Goal: Task Accomplishment & Management: Use online tool/utility

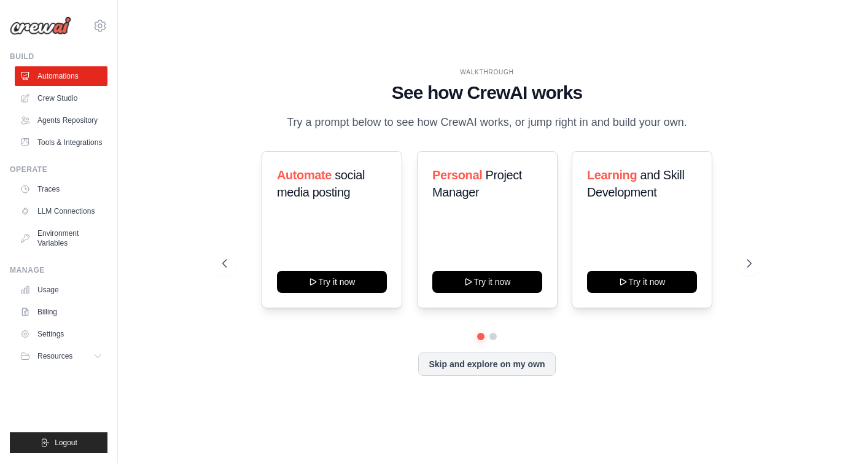
click at [189, 76] on div "WALKTHROUGH See how CrewAI works Try a prompt below to see how CrewAI works, or…" at bounding box center [487, 231] width 699 height 439
click at [597, 45] on div "WALKTHROUGH See how CrewAI works Try a prompt below to see how CrewAI works, or…" at bounding box center [487, 231] width 699 height 439
click at [493, 68] on div "WALKTHROUGH" at bounding box center [487, 72] width 530 height 9
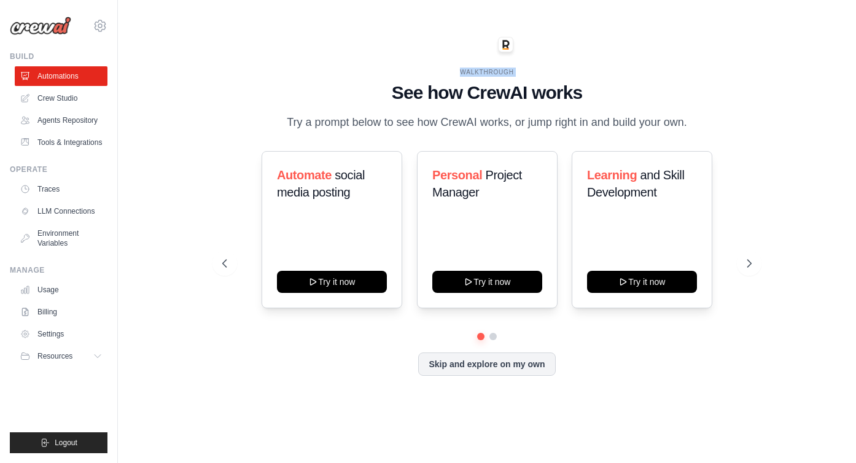
click at [597, 52] on div "WALKTHROUGH See how CrewAI works Try a prompt below to see how CrewAI works, or…" at bounding box center [487, 231] width 699 height 439
click at [654, 82] on h1 "See how CrewAI works" at bounding box center [487, 93] width 530 height 22
click at [283, 68] on div "WALKTHROUGH See how CrewAI works Try a prompt below to see how CrewAI works, or…" at bounding box center [487, 100] width 530 height 64
click at [170, 91] on div "WALKTHROUGH See how CrewAI works Try a prompt below to see how CrewAI works, or…" at bounding box center [487, 231] width 699 height 439
click at [334, 224] on div "Automate social media posting Try it now" at bounding box center [332, 229] width 141 height 157
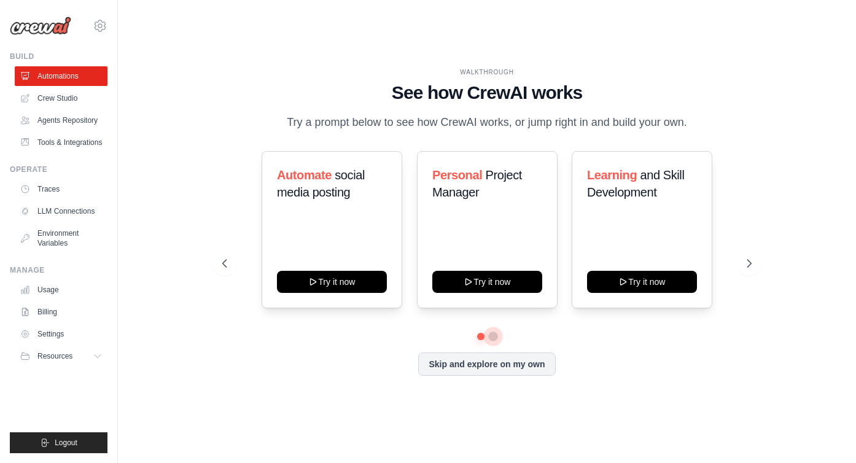
click at [493, 342] on button at bounding box center [493, 337] width 10 height 10
click at [512, 201] on h3 "Fitness and Health Monitor" at bounding box center [487, 183] width 110 height 34
click at [224, 270] on icon at bounding box center [223, 263] width 12 height 12
click at [346, 223] on div "Automate social media posting Try it now" at bounding box center [332, 229] width 141 height 157
click at [168, 221] on div "WALKTHROUGH See how CrewAI works Try a prompt below to see how CrewAI works, or…" at bounding box center [487, 231] width 699 height 439
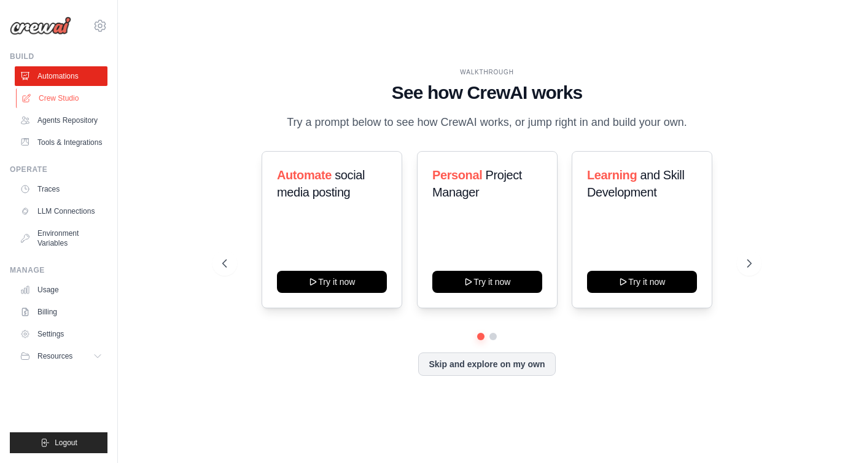
click at [75, 95] on link "Crew Studio" at bounding box center [62, 98] width 93 height 20
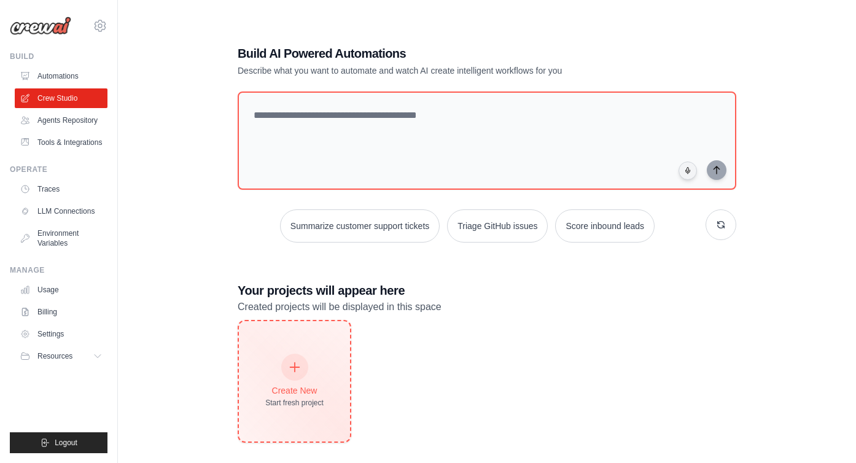
click at [294, 372] on icon at bounding box center [295, 368] width 14 height 14
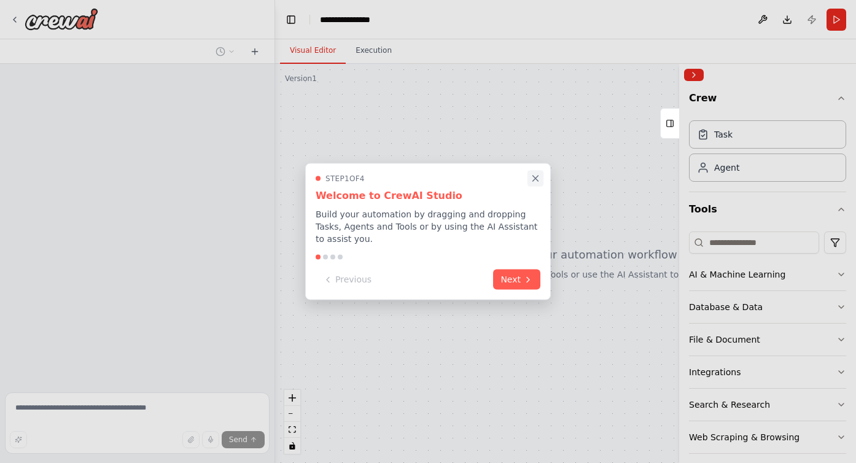
click at [537, 176] on icon "Close walkthrough" at bounding box center [536, 179] width 6 height 6
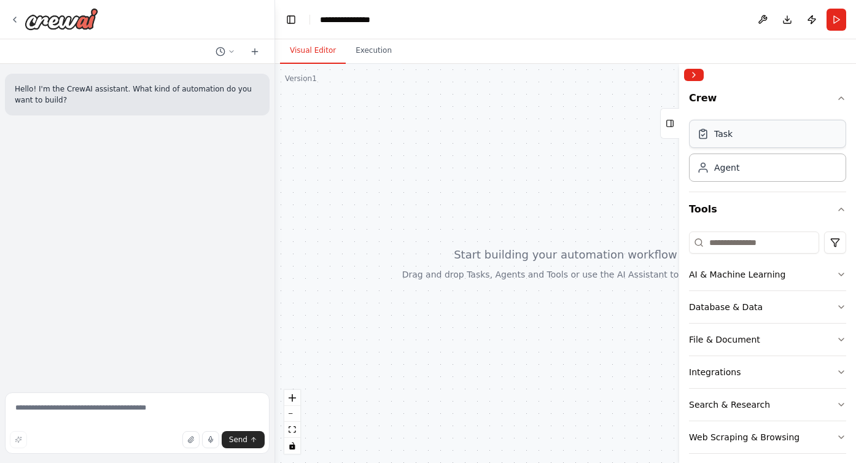
click at [752, 144] on div "Task" at bounding box center [767, 134] width 157 height 28
click at [735, 141] on div "Task" at bounding box center [767, 134] width 157 height 28
click at [739, 168] on div "Agent" at bounding box center [767, 167] width 157 height 28
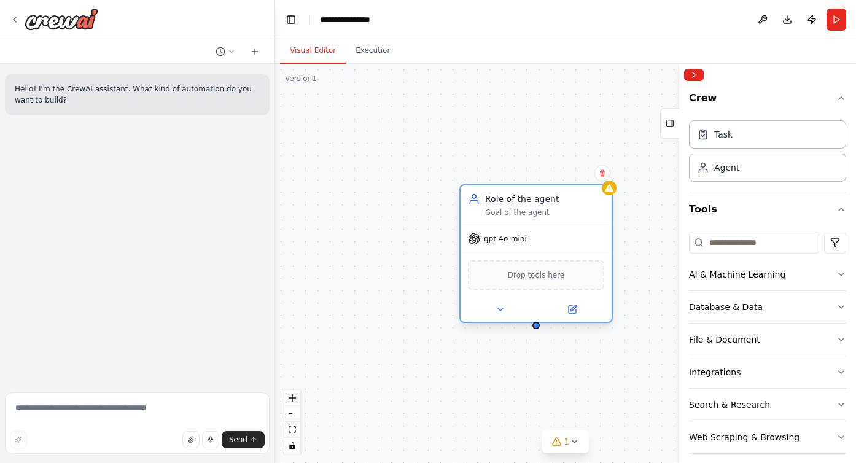
drag, startPoint x: 606, startPoint y: 221, endPoint x: 488, endPoint y: 221, distance: 117.9
click at [488, 221] on div "Role of the agent Goal of the agent" at bounding box center [536, 205] width 151 height 39
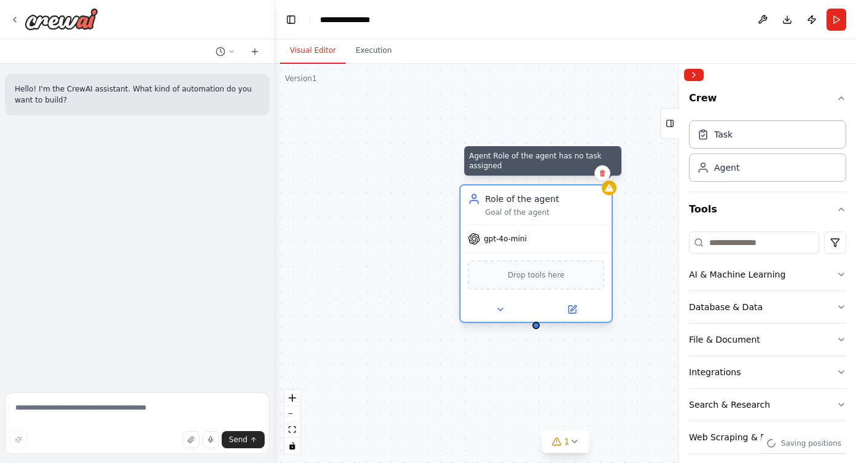
click at [610, 190] on icon at bounding box center [609, 187] width 8 height 7
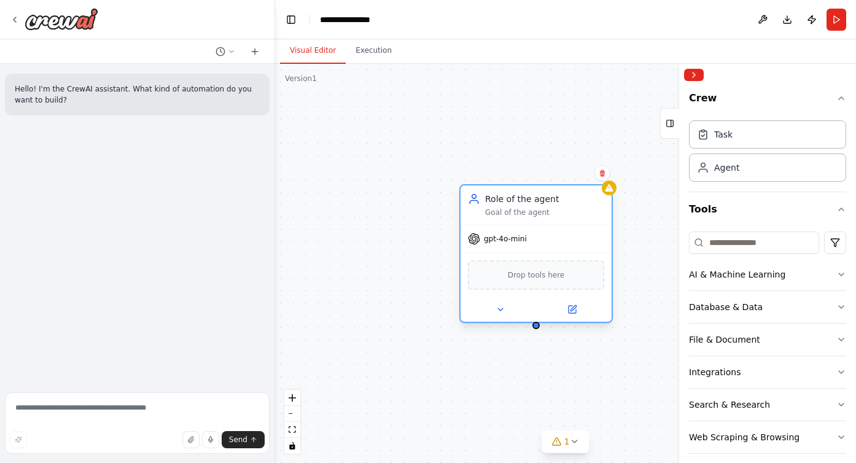
click at [561, 258] on div "Drop tools here" at bounding box center [536, 274] width 151 height 45
click at [528, 217] on div "Role of the agent Goal of the agent" at bounding box center [536, 205] width 151 height 39
click at [501, 310] on icon at bounding box center [500, 309] width 5 height 2
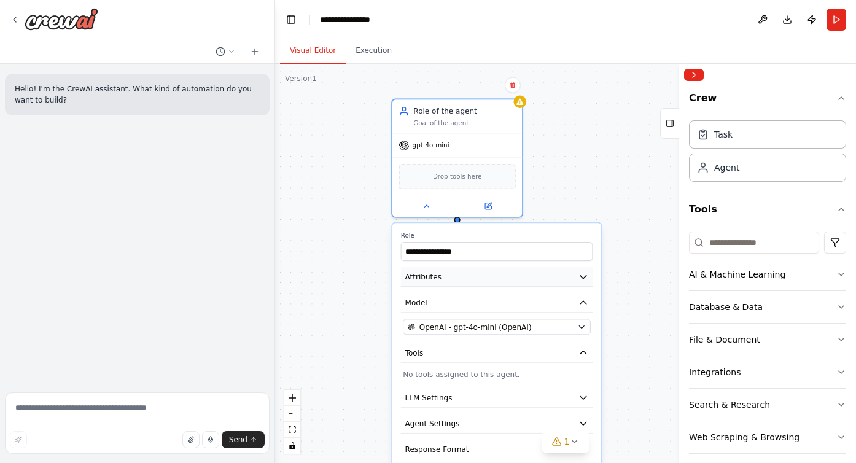
drag, startPoint x: 596, startPoint y: 389, endPoint x: 508, endPoint y: 275, distance: 144.5
click at [508, 275] on button "Attributes" at bounding box center [497, 277] width 192 height 20
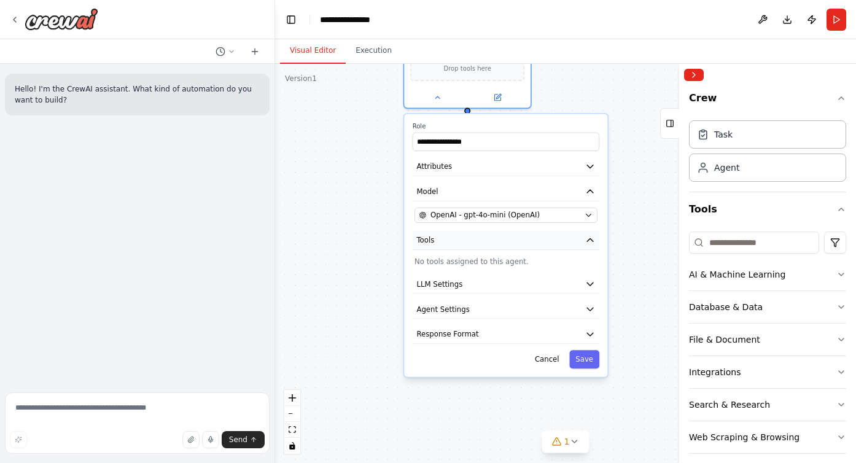
drag, startPoint x: 454, startPoint y: 373, endPoint x: 465, endPoint y: 248, distance: 125.8
click at [465, 248] on div "**********" at bounding box center [505, 245] width 203 height 263
click at [496, 330] on button "Response Format" at bounding box center [506, 334] width 187 height 19
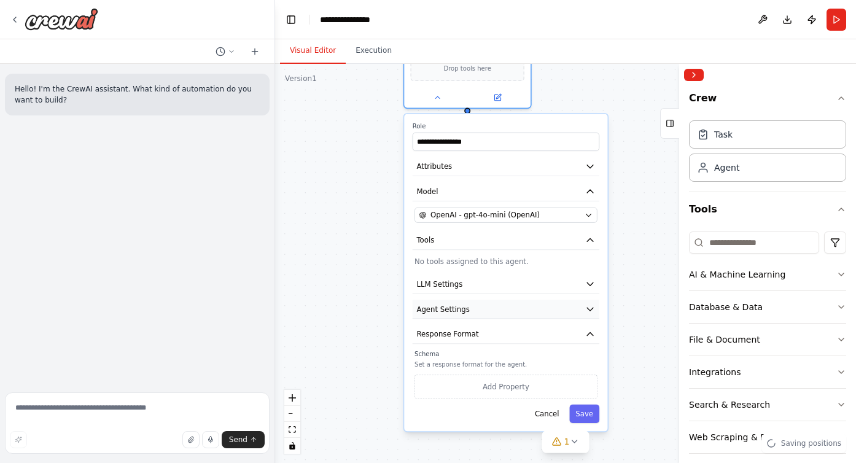
click at [497, 300] on button "Agent Settings" at bounding box center [506, 309] width 187 height 19
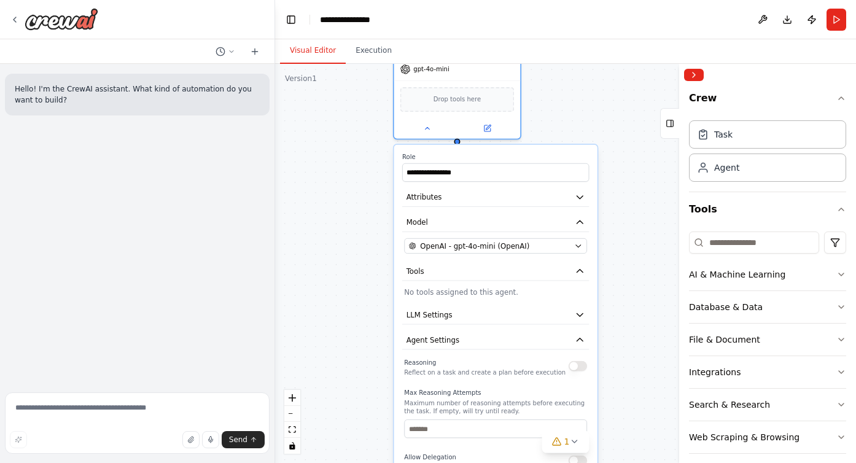
drag, startPoint x: 521, startPoint y: 341, endPoint x: 509, endPoint y: 369, distance: 30.8
click at [509, 369] on p "Reflect on a task and create a plan before execution" at bounding box center [485, 373] width 162 height 8
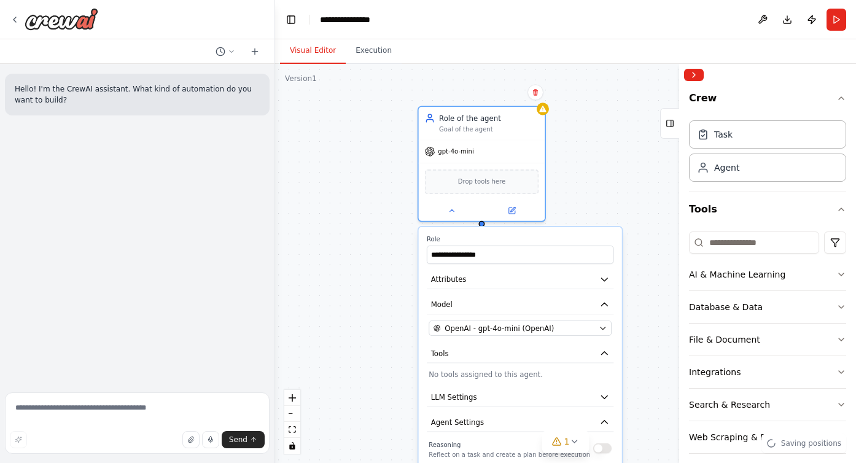
drag, startPoint x: 599, startPoint y: 227, endPoint x: 624, endPoint y: 309, distance: 85.9
click at [624, 309] on div "**********" at bounding box center [565, 263] width 581 height 399
click at [583, 222] on div "**********" at bounding box center [565, 263] width 581 height 399
click at [762, 20] on button at bounding box center [763, 20] width 20 height 22
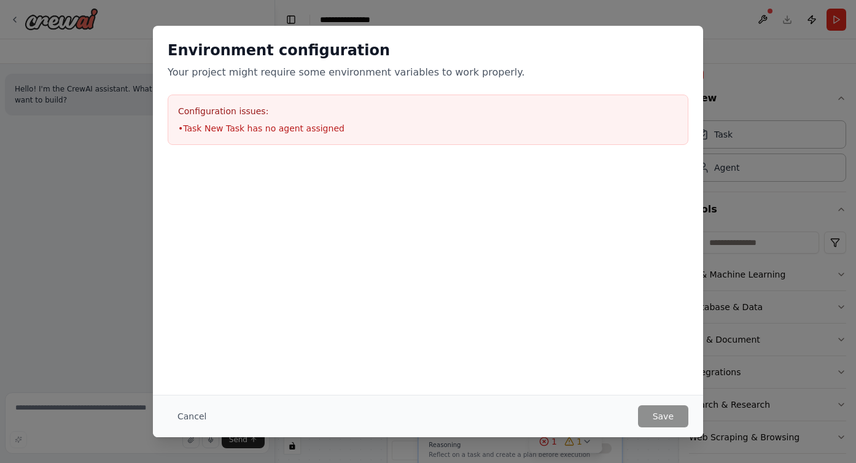
click at [111, 164] on div "Environment configuration Your project might require some environment variables…" at bounding box center [428, 231] width 856 height 463
click at [46, 162] on div "Environment configuration Your project might require some environment variables…" at bounding box center [428, 231] width 856 height 463
click at [452, 193] on div at bounding box center [428, 221] width 550 height 123
click at [147, 190] on div "Environment configuration Your project might require some environment variables…" at bounding box center [428, 231] width 856 height 463
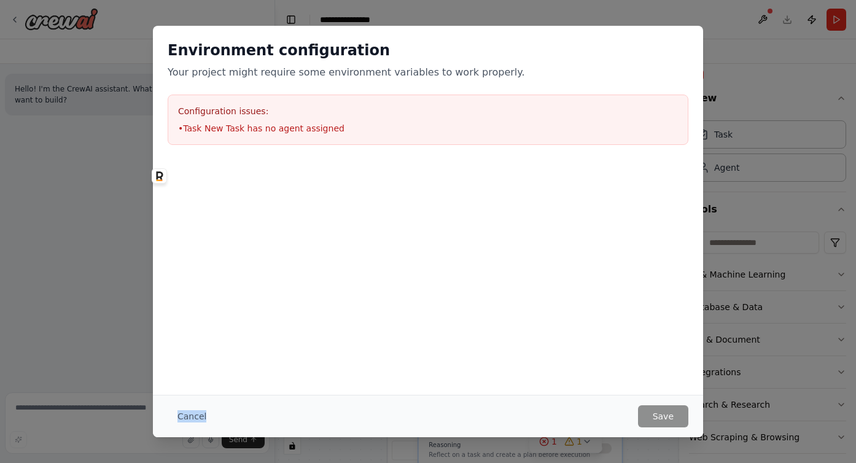
click at [128, 178] on div "Environment configuration Your project might require some environment variables…" at bounding box center [428, 231] width 856 height 463
click at [366, 166] on div at bounding box center [428, 167] width 550 height 15
click at [122, 189] on div "Environment configuration Your project might require some environment variables…" at bounding box center [428, 231] width 856 height 463
